Goal: Find specific page/section: Find specific page/section

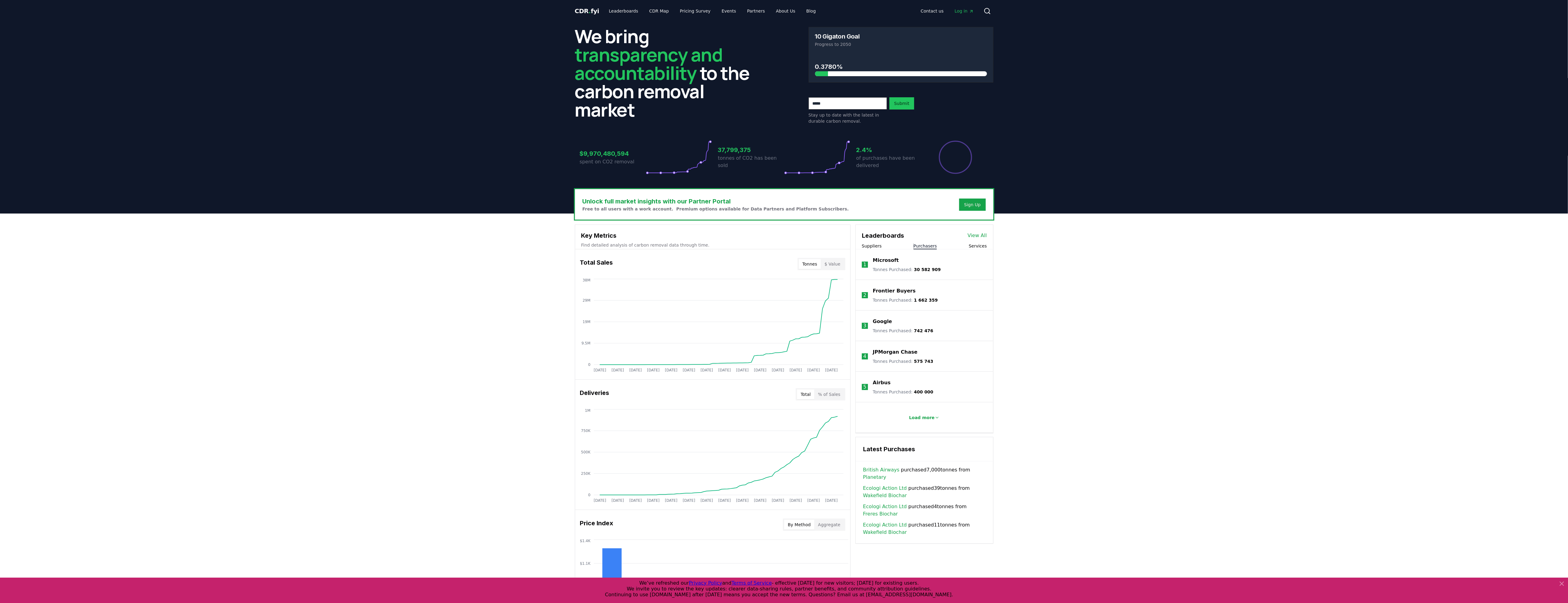
click at [936, 243] on button "Purchasers" at bounding box center [925, 246] width 24 height 6
click at [884, 260] on p "Microsoft" at bounding box center [886, 260] width 26 height 7
click at [925, 243] on button "Purchasers" at bounding box center [925, 246] width 24 height 6
click at [883, 259] on p "Microsoft" at bounding box center [886, 260] width 26 height 7
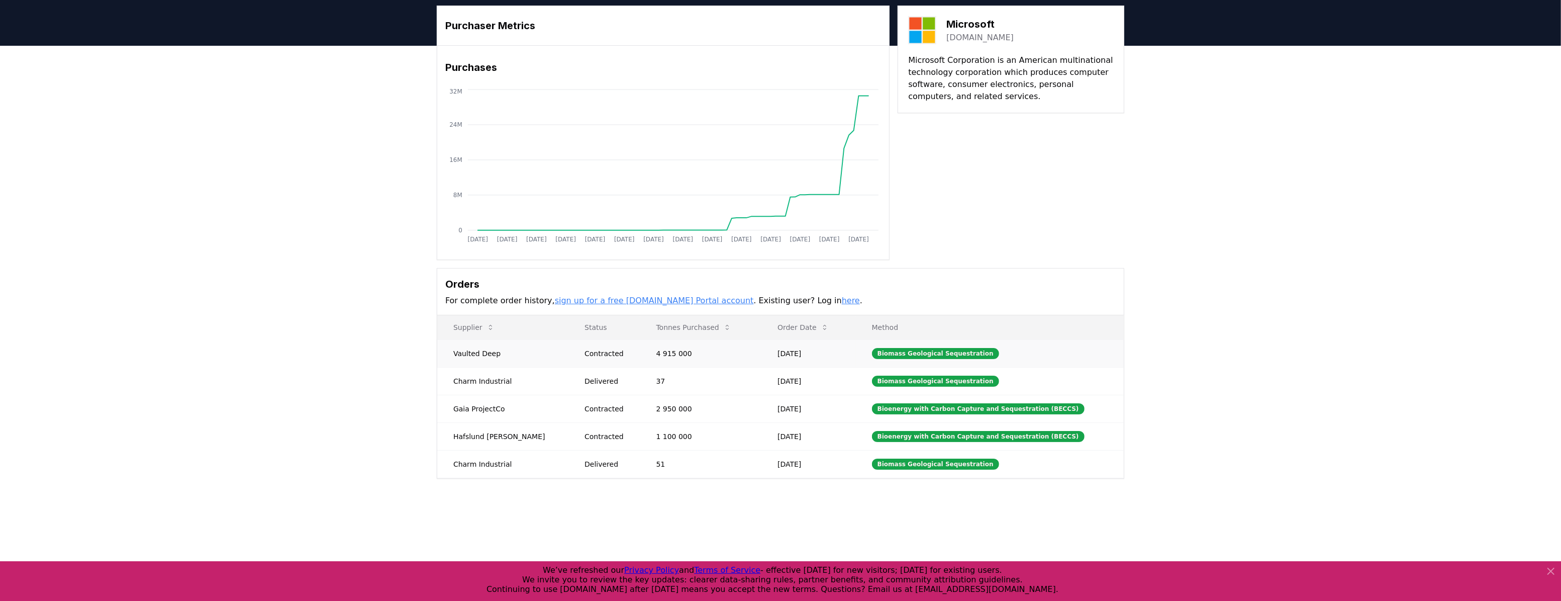
scroll to position [45, 0]
